Goal: Task Accomplishment & Management: Manage account settings

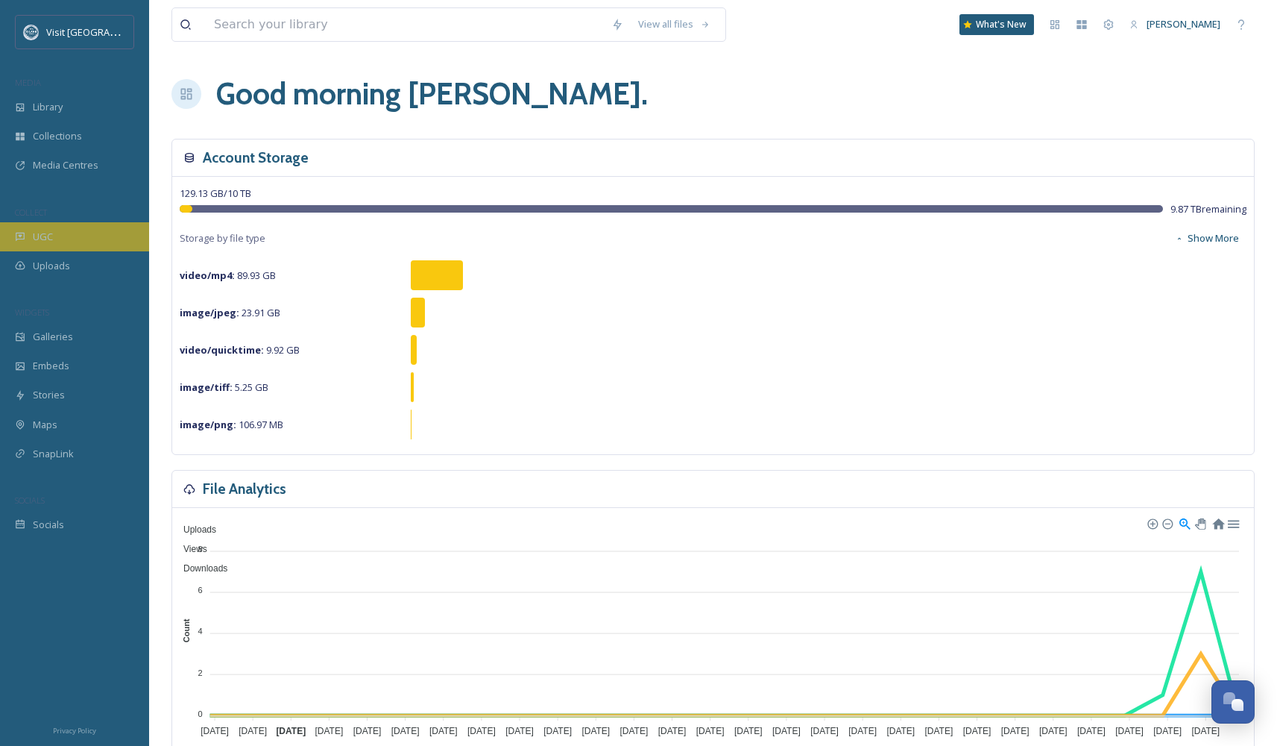
click at [51, 240] on span "UGC" at bounding box center [43, 237] width 20 height 14
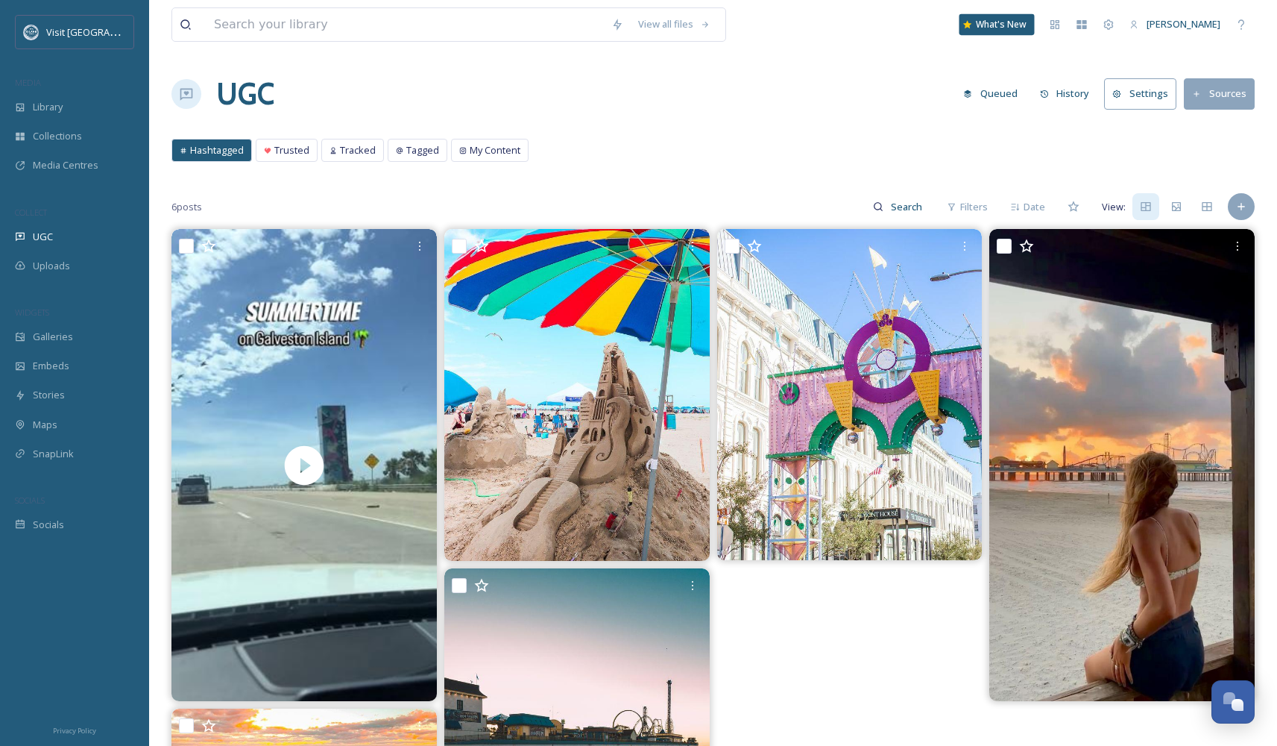
click at [1027, 25] on div "What's New" at bounding box center [997, 24] width 75 height 21
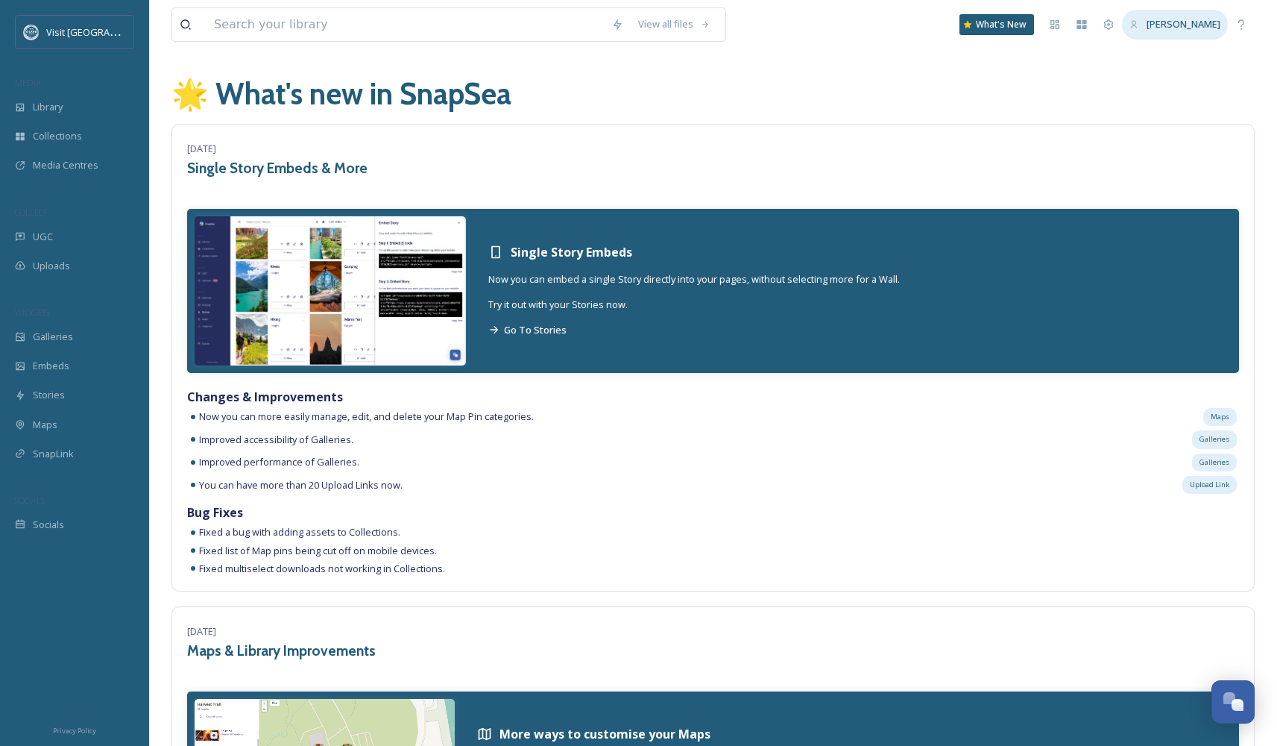
click at [1187, 27] on span "[PERSON_NAME]" at bounding box center [1184, 23] width 74 height 13
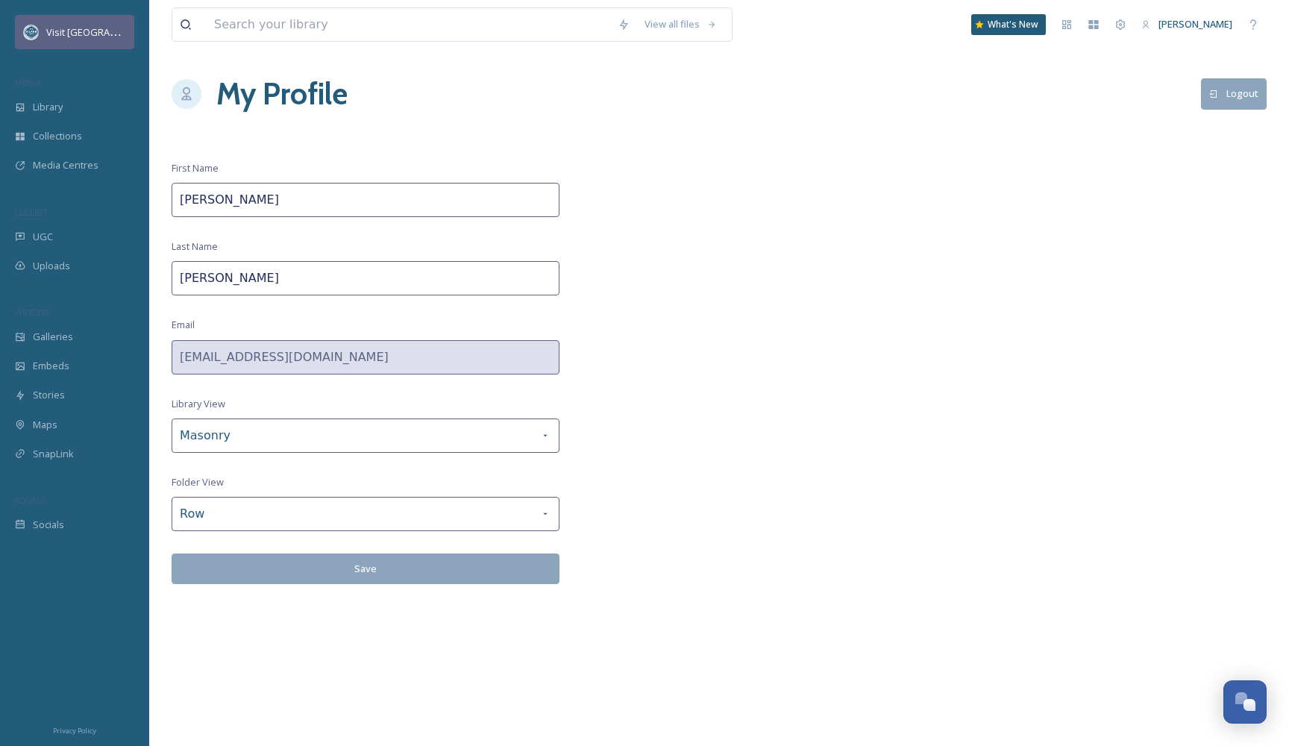
click at [90, 37] on span "Visit [GEOGRAPHIC_DATA]" at bounding box center [104, 32] width 116 height 14
click at [109, 35] on span "Visit [GEOGRAPHIC_DATA]" at bounding box center [104, 32] width 116 height 14
click at [1117, 26] on div "Team Settings" at bounding box center [1120, 24] width 27 height 27
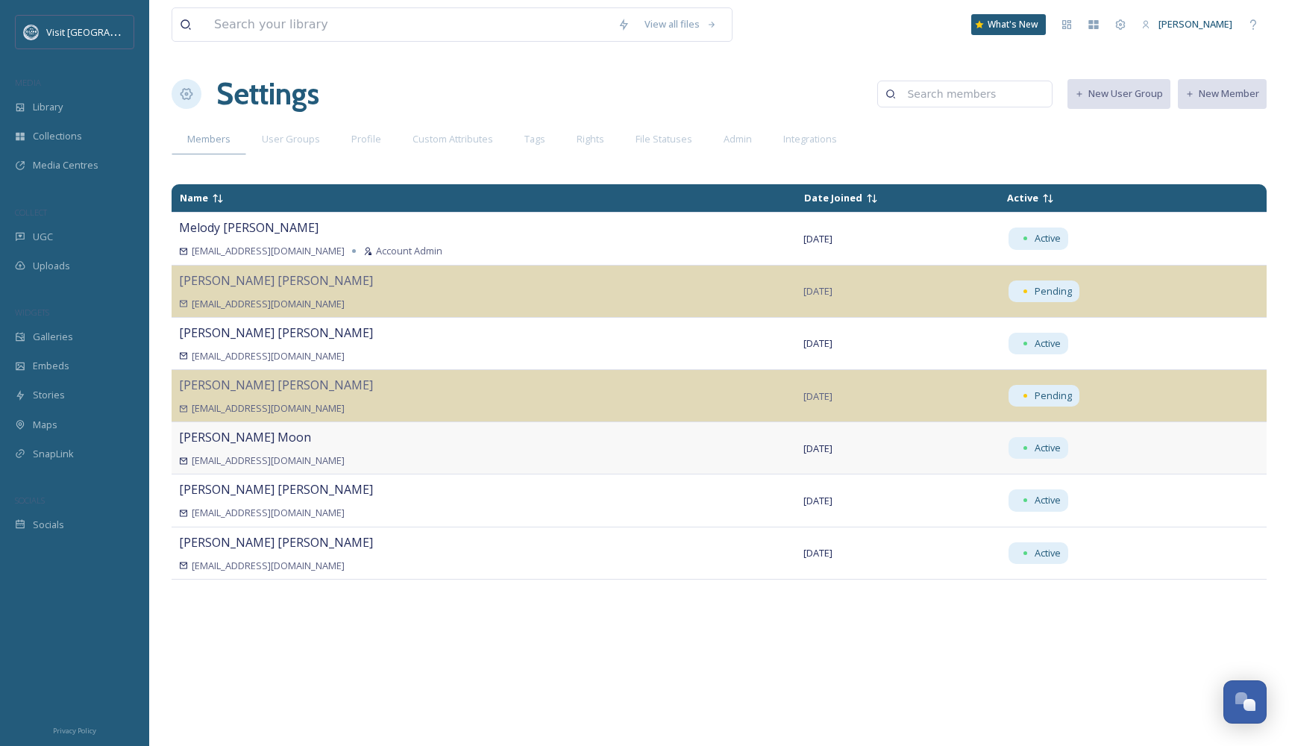
click at [464, 456] on div "[EMAIL_ADDRESS][DOMAIN_NAME]" at bounding box center [483, 460] width 609 height 14
click at [294, 151] on div "User Groups" at bounding box center [290, 139] width 89 height 31
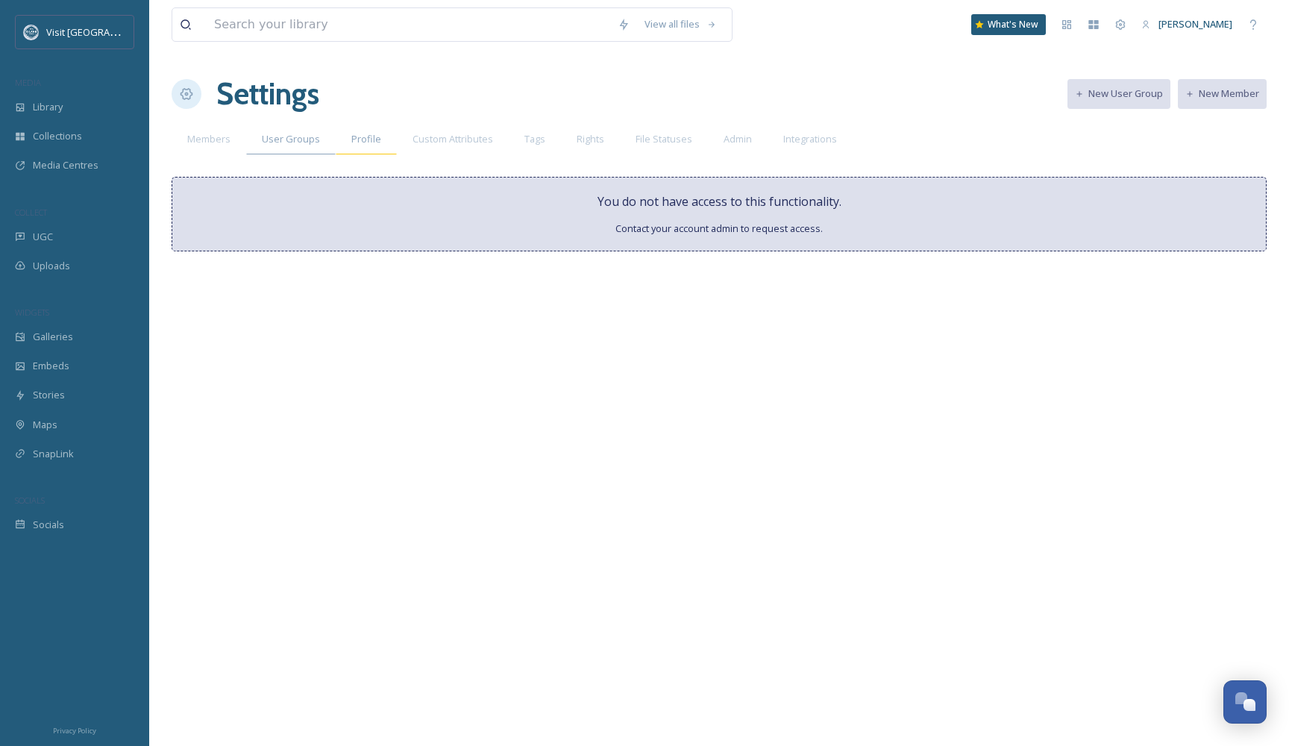
click at [381, 144] on div "Profile" at bounding box center [366, 139] width 61 height 31
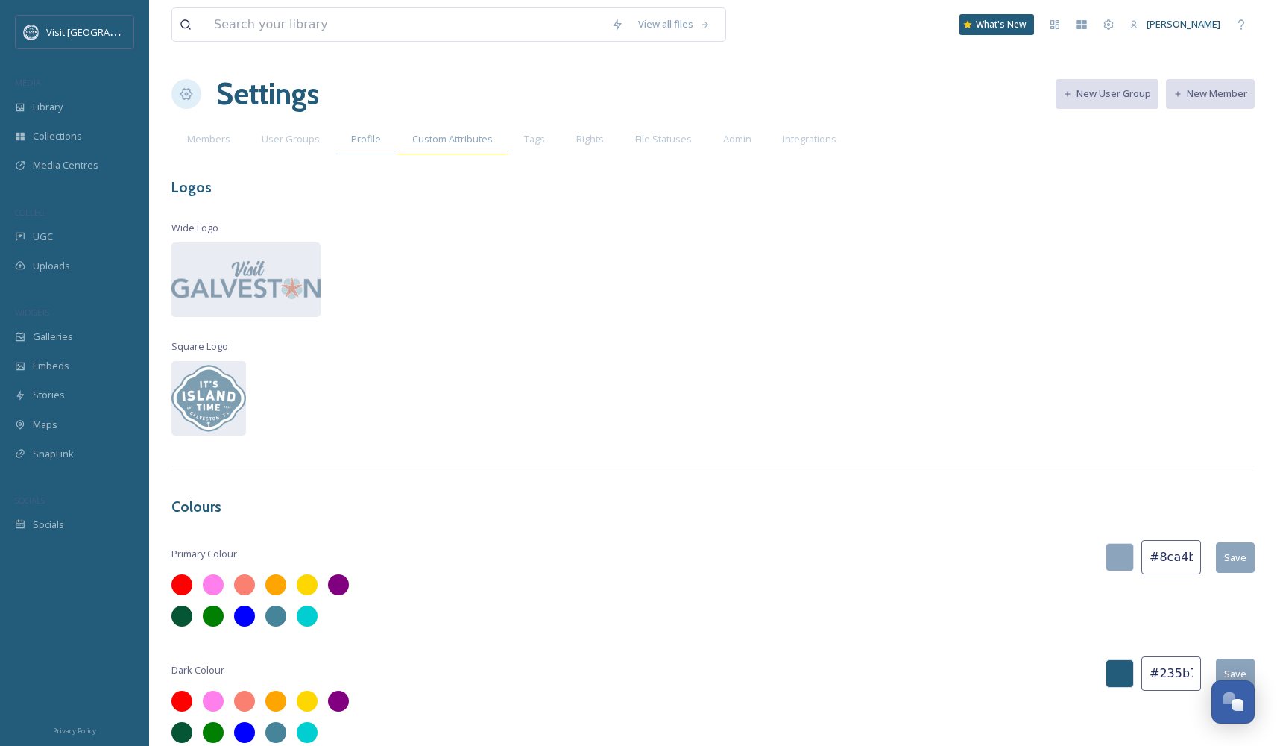
click at [430, 136] on span "Custom Attributes" at bounding box center [452, 139] width 81 height 14
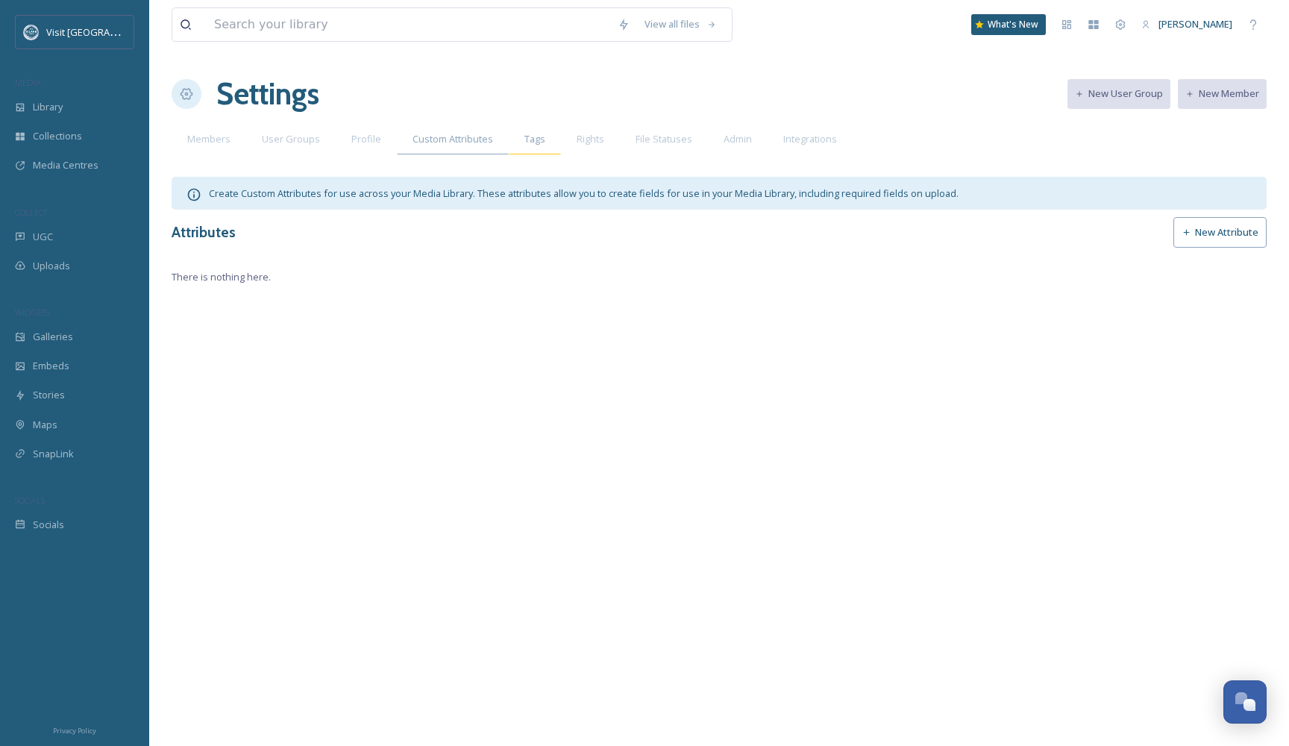
click at [509, 125] on div "Tags" at bounding box center [535, 139] width 52 height 31
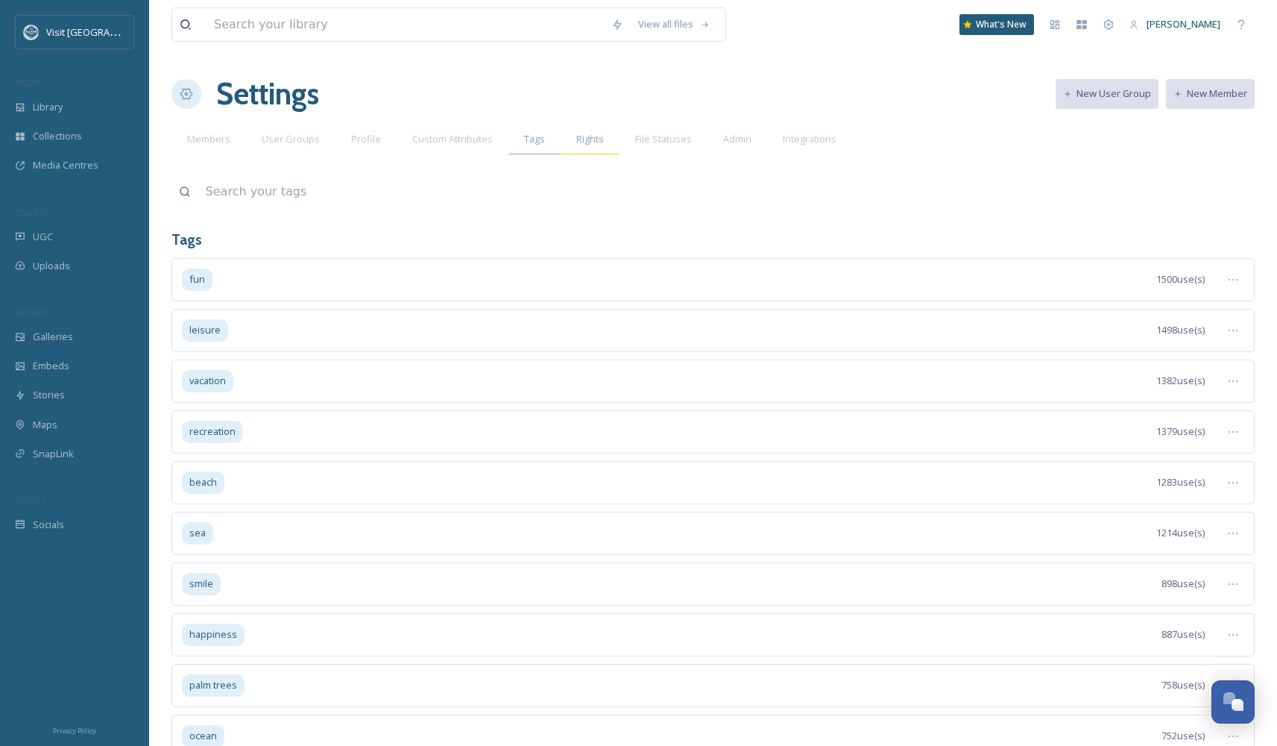
click at [588, 132] on span "Rights" at bounding box center [590, 139] width 28 height 14
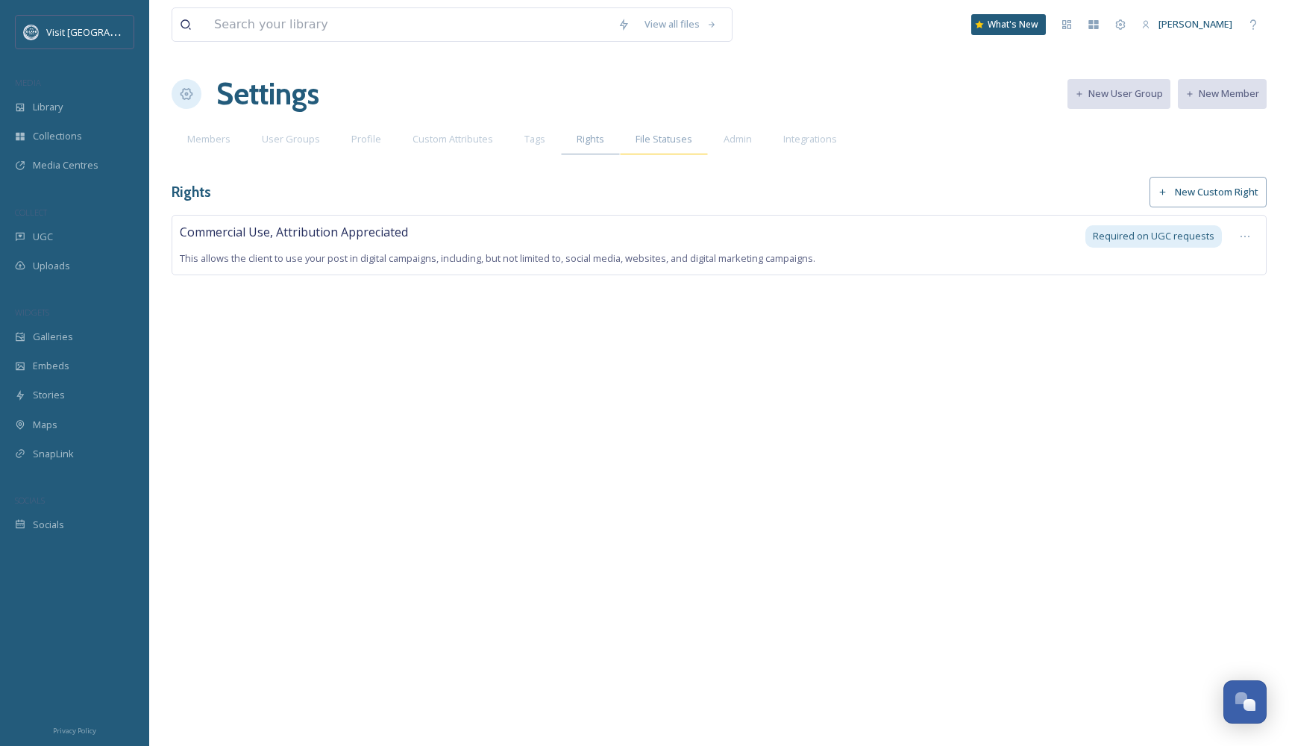
click at [676, 125] on div "File Statuses" at bounding box center [664, 139] width 88 height 31
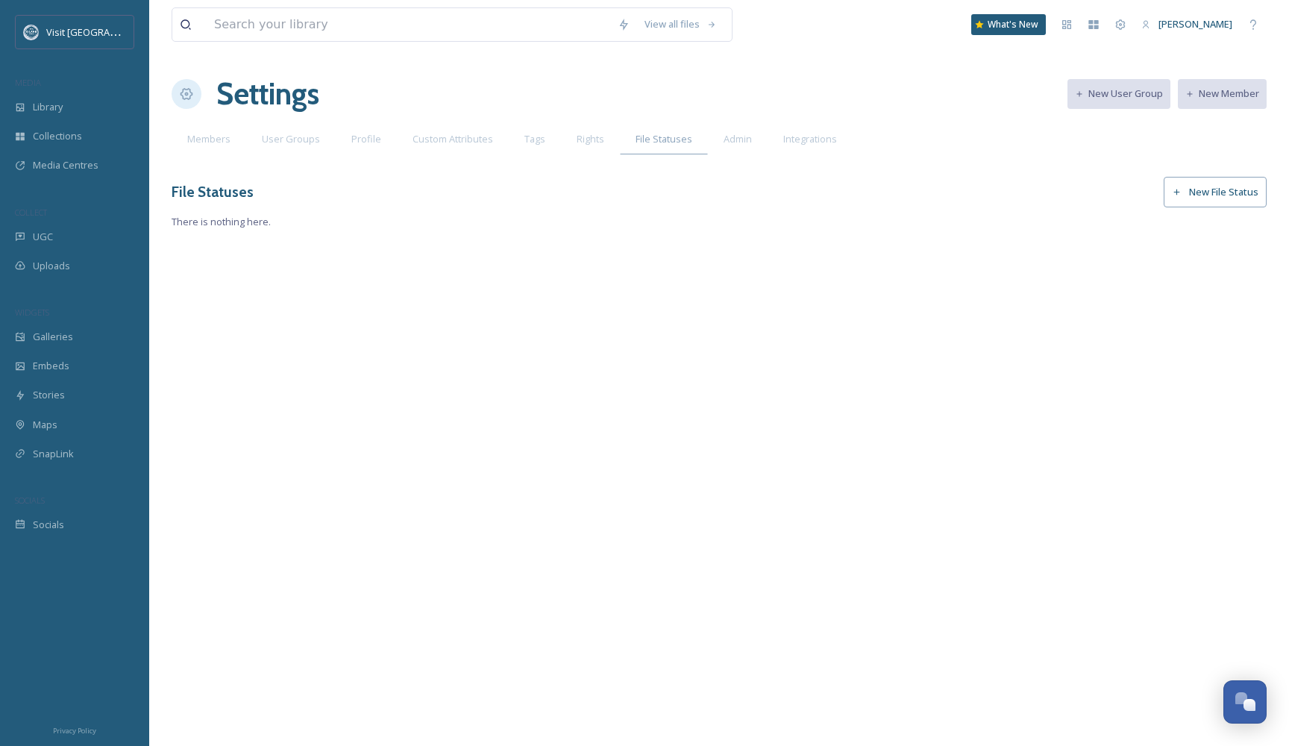
click at [744, 123] on div "View all files What's New [PERSON_NAME] Settings New User Group New Member Memb…" at bounding box center [718, 373] width 1139 height 746
click at [746, 133] on span "Admin" at bounding box center [737, 139] width 28 height 14
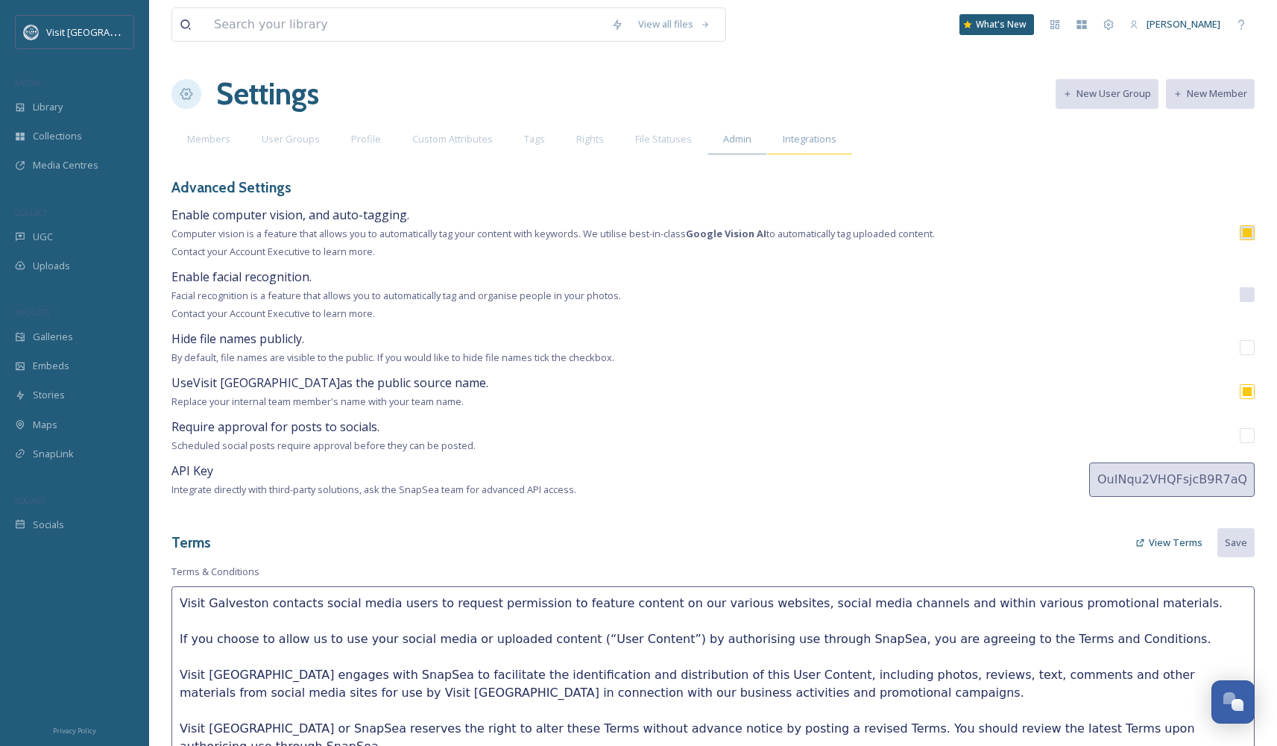
click at [823, 129] on div "Integrations" at bounding box center [809, 139] width 85 height 31
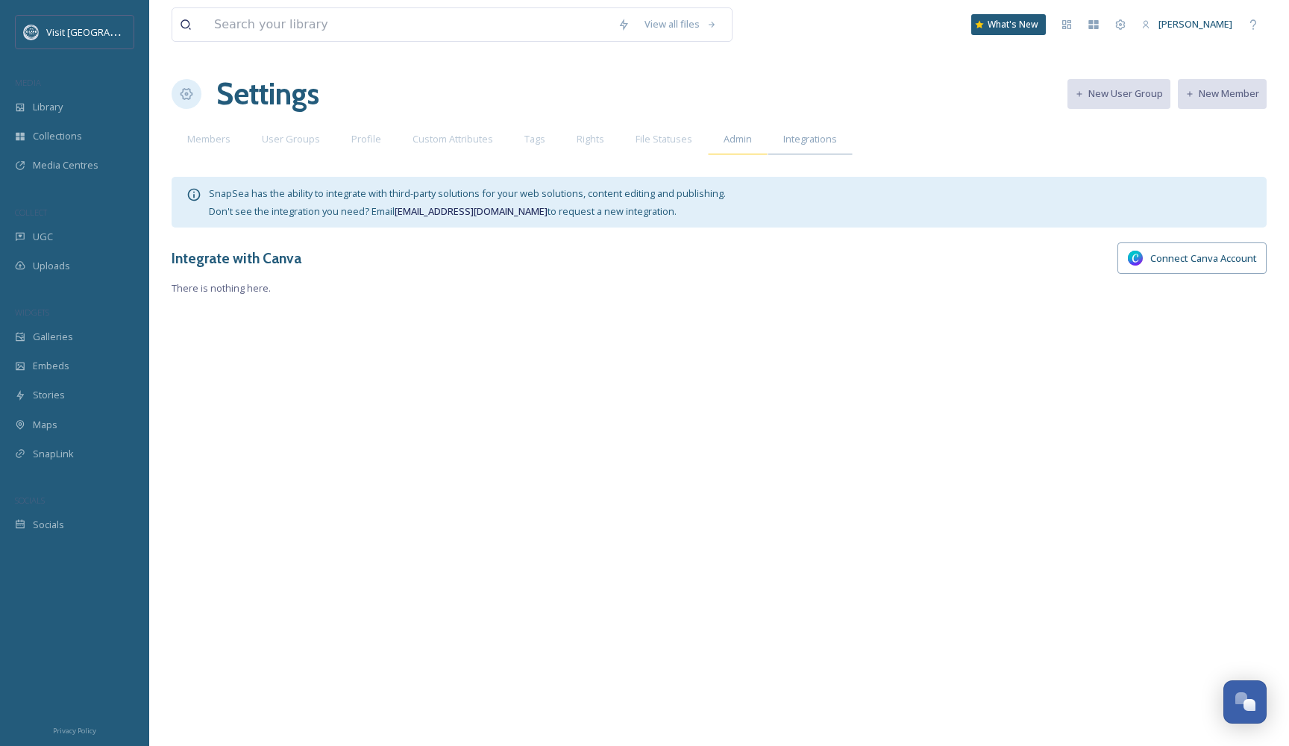
click at [723, 136] on span "Admin" at bounding box center [737, 139] width 28 height 14
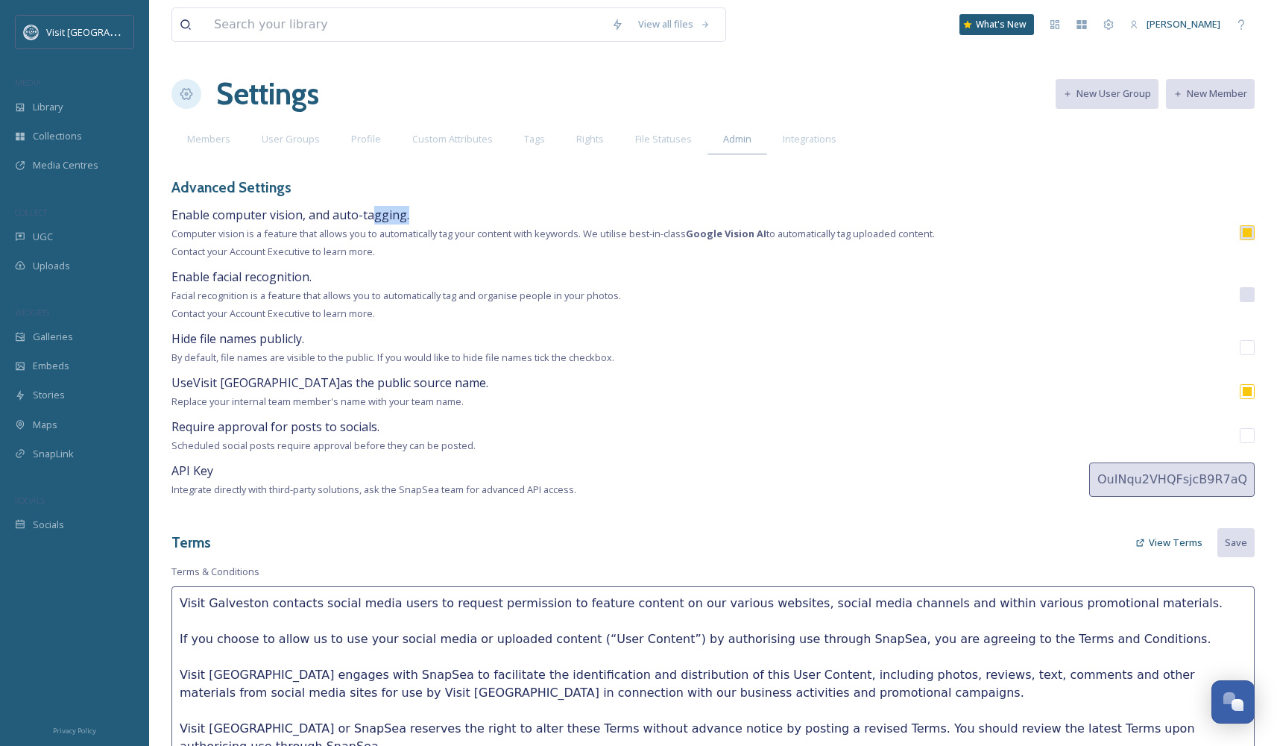
drag, startPoint x: 374, startPoint y: 216, endPoint x: 415, endPoint y: 214, distance: 41.8
click at [415, 213] on div "Enable computer vision, and auto-tagging. Computer vision is a feature that all…" at bounding box center [554, 233] width 764 height 54
click at [246, 289] on span "Facial recognition is a feature that allows you to automatically tag and organi…" at bounding box center [397, 295] width 450 height 13
drag, startPoint x: 251, startPoint y: 337, endPoint x: 595, endPoint y: 348, distance: 344.7
click at [544, 334] on div "Hide file names publicly. By default, file names are visible to the public. If …" at bounding box center [393, 348] width 443 height 37
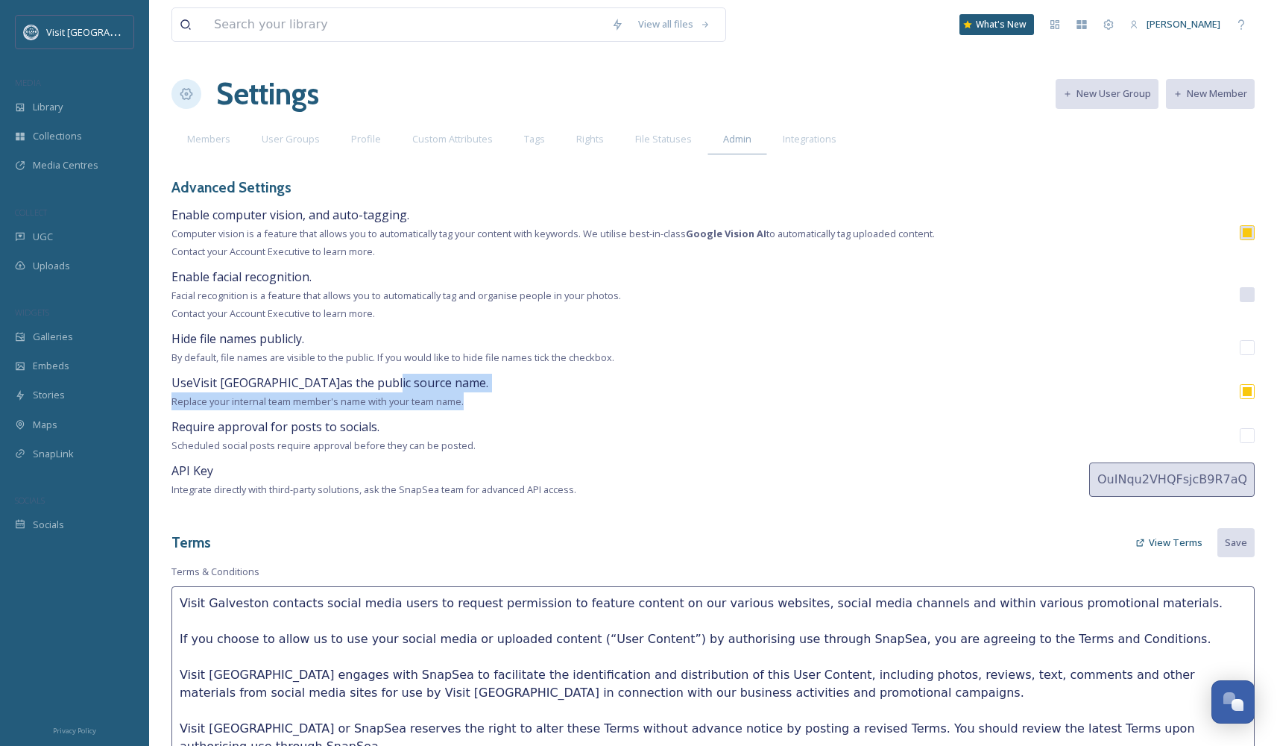
drag, startPoint x: 337, startPoint y: 374, endPoint x: 582, endPoint y: 372, distance: 244.6
click at [582, 374] on div "Use Visit [GEOGRAPHIC_DATA] as the public source name. Replace your internal te…" at bounding box center [713, 392] width 1083 height 37
click at [326, 418] on span "Require approval for posts to socials." at bounding box center [276, 426] width 208 height 16
click at [196, 464] on span "API Key" at bounding box center [193, 470] width 42 height 16
drag, startPoint x: 473, startPoint y: 482, endPoint x: 483, endPoint y: 482, distance: 10.4
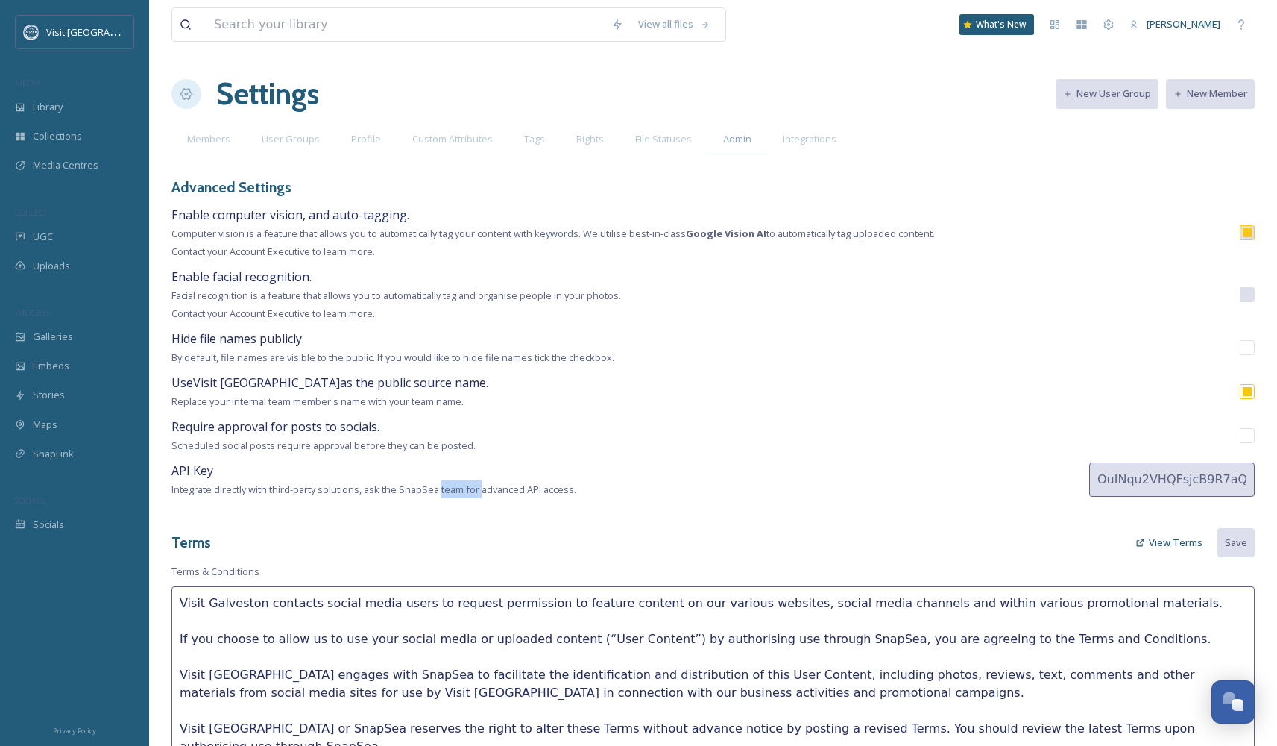
click at [483, 482] on span "Integrate directly with third-party solutions, ask the SnapSea team for advance…" at bounding box center [374, 488] width 405 height 13
click at [503, 474] on div "API Key Integrate directly with third-party solutions, ask the SnapSea team for…" at bounding box center [374, 480] width 405 height 37
click at [1244, 428] on input "checkbox" at bounding box center [1247, 435] width 15 height 15
click at [1250, 437] on input "checkbox" at bounding box center [1247, 435] width 15 height 15
click at [1248, 434] on input "checkbox" at bounding box center [1247, 435] width 15 height 15
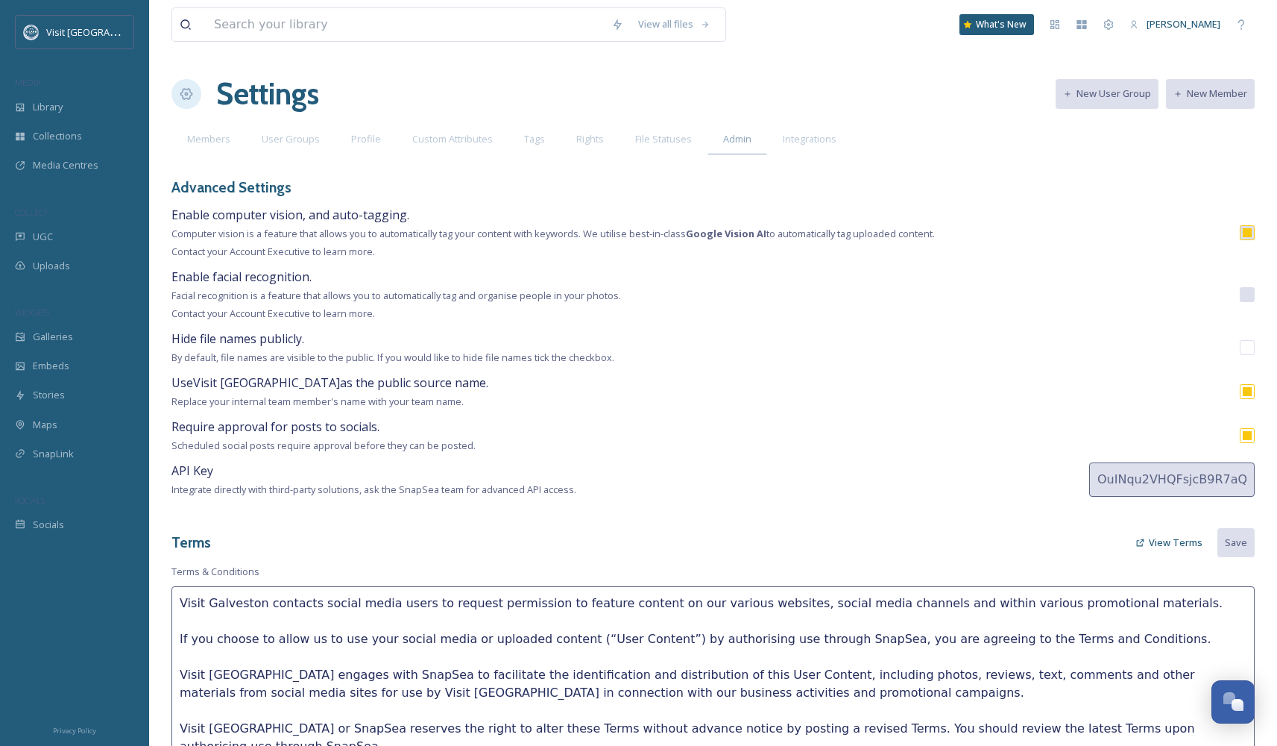
click at [1248, 435] on input "checkbox" at bounding box center [1247, 435] width 15 height 15
checkbox input "false"
click at [790, 138] on span "Integrations" at bounding box center [810, 139] width 54 height 14
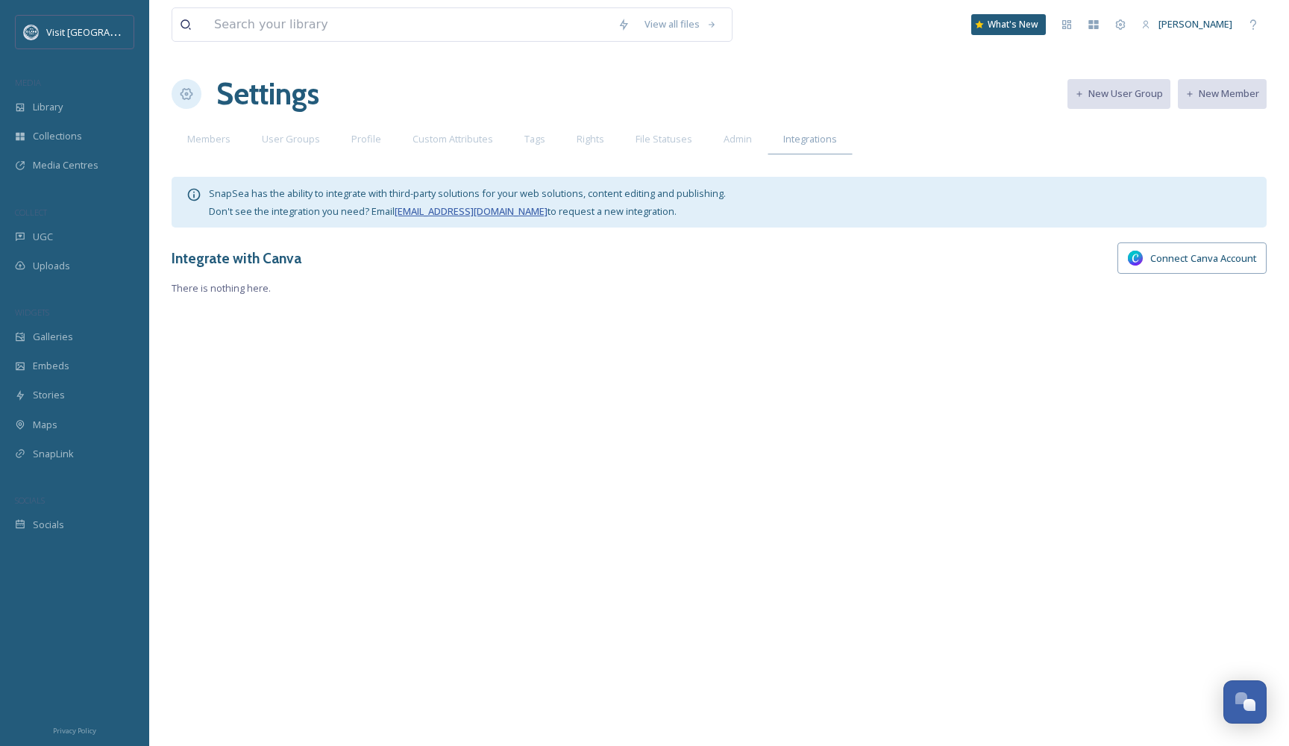
click at [403, 213] on link "[EMAIL_ADDRESS][DOMAIN_NAME]" at bounding box center [470, 210] width 153 height 13
drag, startPoint x: 393, startPoint y: 216, endPoint x: 474, endPoint y: 215, distance: 81.3
click at [474, 215] on span "Don't see the integration you need? Email [EMAIL_ADDRESS][DOMAIN_NAME] to reque…" at bounding box center [443, 210] width 468 height 13
copy span "[EMAIL_ADDRESS][DOMAIN_NAME]"
click at [457, 213] on link "[EMAIL_ADDRESS][DOMAIN_NAME]" at bounding box center [470, 210] width 153 height 13
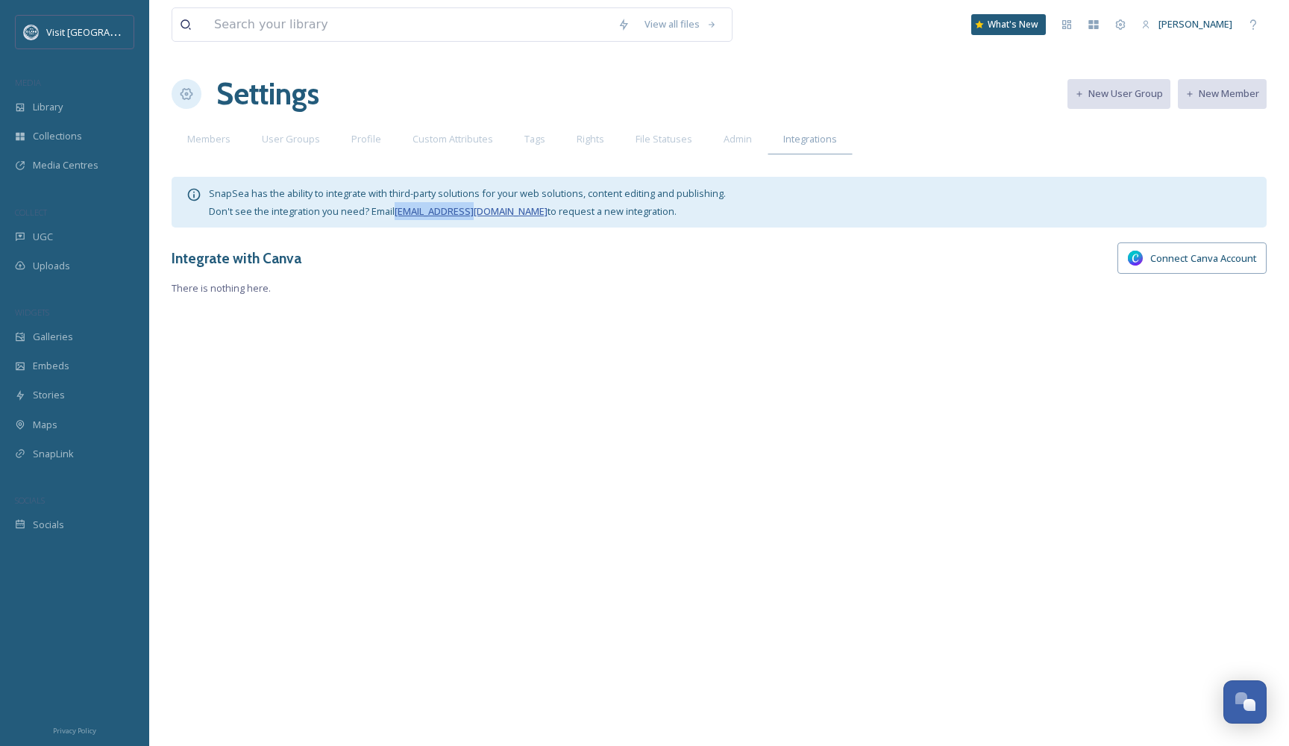
click at [454, 218] on link "[EMAIL_ADDRESS][DOMAIN_NAME]" at bounding box center [470, 210] width 153 height 13
click at [453, 213] on link "[EMAIL_ADDRESS][DOMAIN_NAME]" at bounding box center [470, 210] width 153 height 13
click at [453, 212] on link "[EMAIL_ADDRESS][DOMAIN_NAME]" at bounding box center [470, 210] width 153 height 13
